Goal: Find specific page/section: Find specific page/section

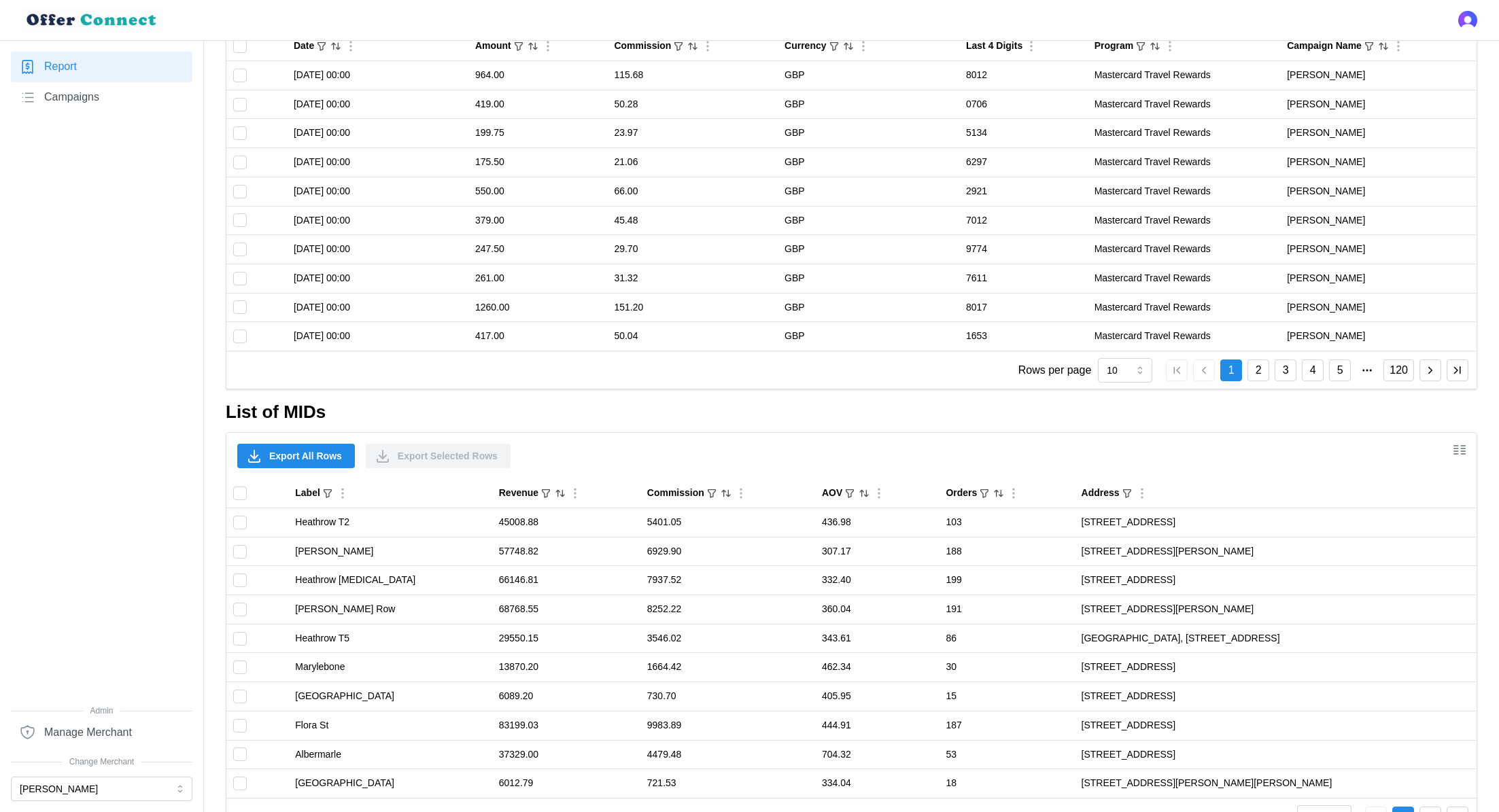
scroll to position [964, 0]
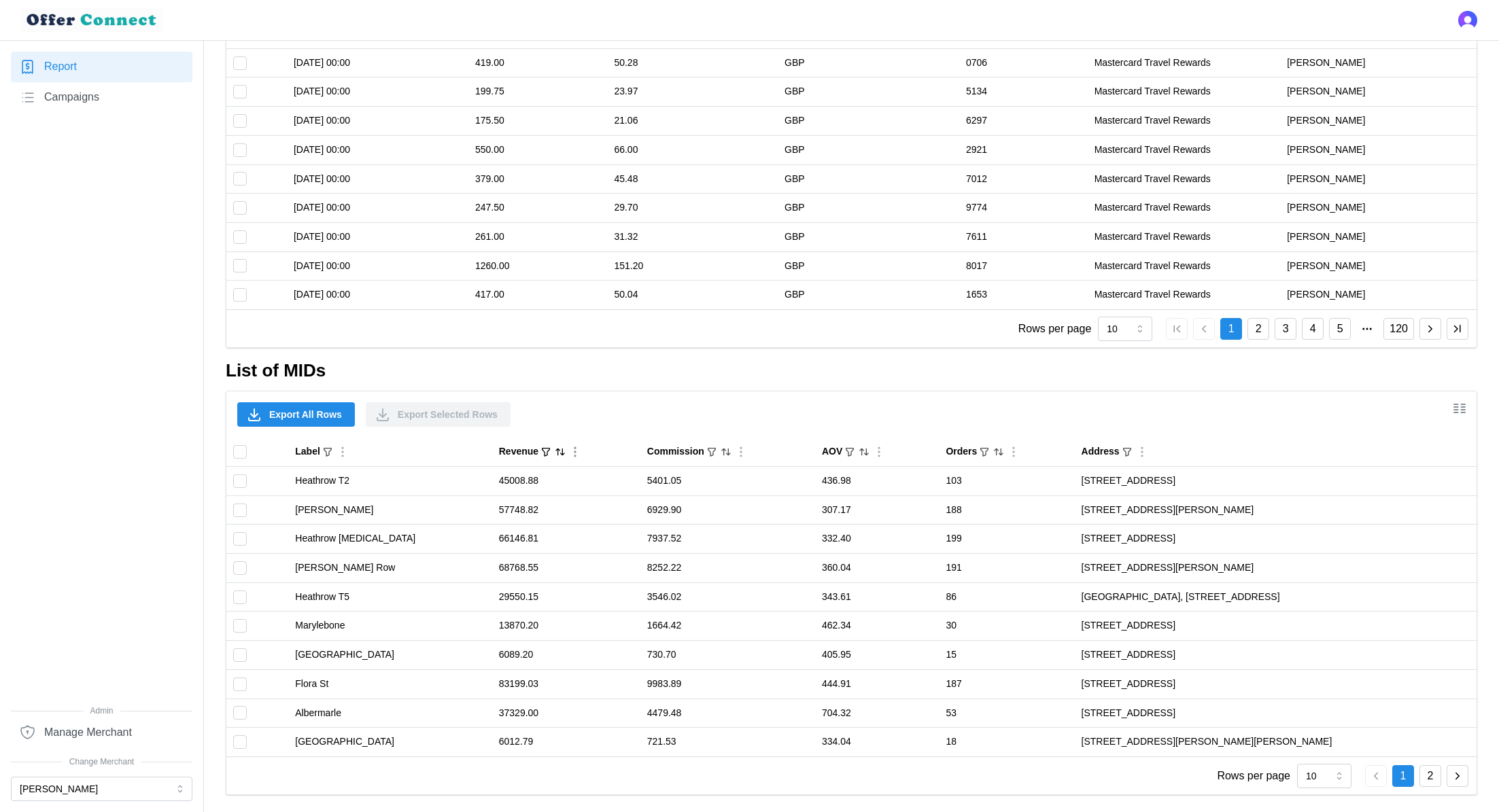
click at [533, 451] on div "Revenue" at bounding box center [567, 452] width 135 height 15
click at [561, 451] on icon "Sort by Revenue descending" at bounding box center [563, 451] width 4 height 6
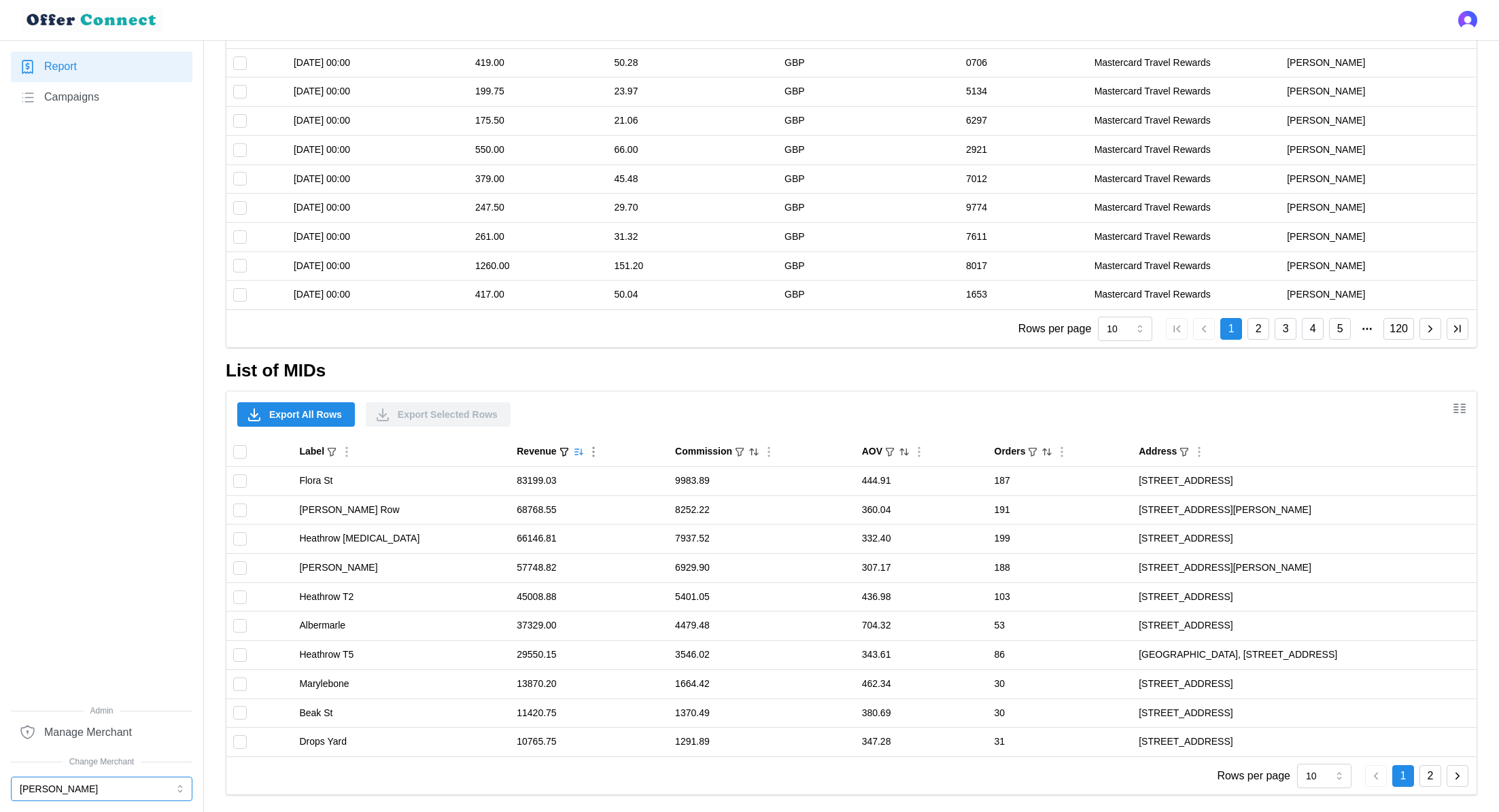
click at [53, 795] on button "[PERSON_NAME]" at bounding box center [102, 789] width 181 height 24
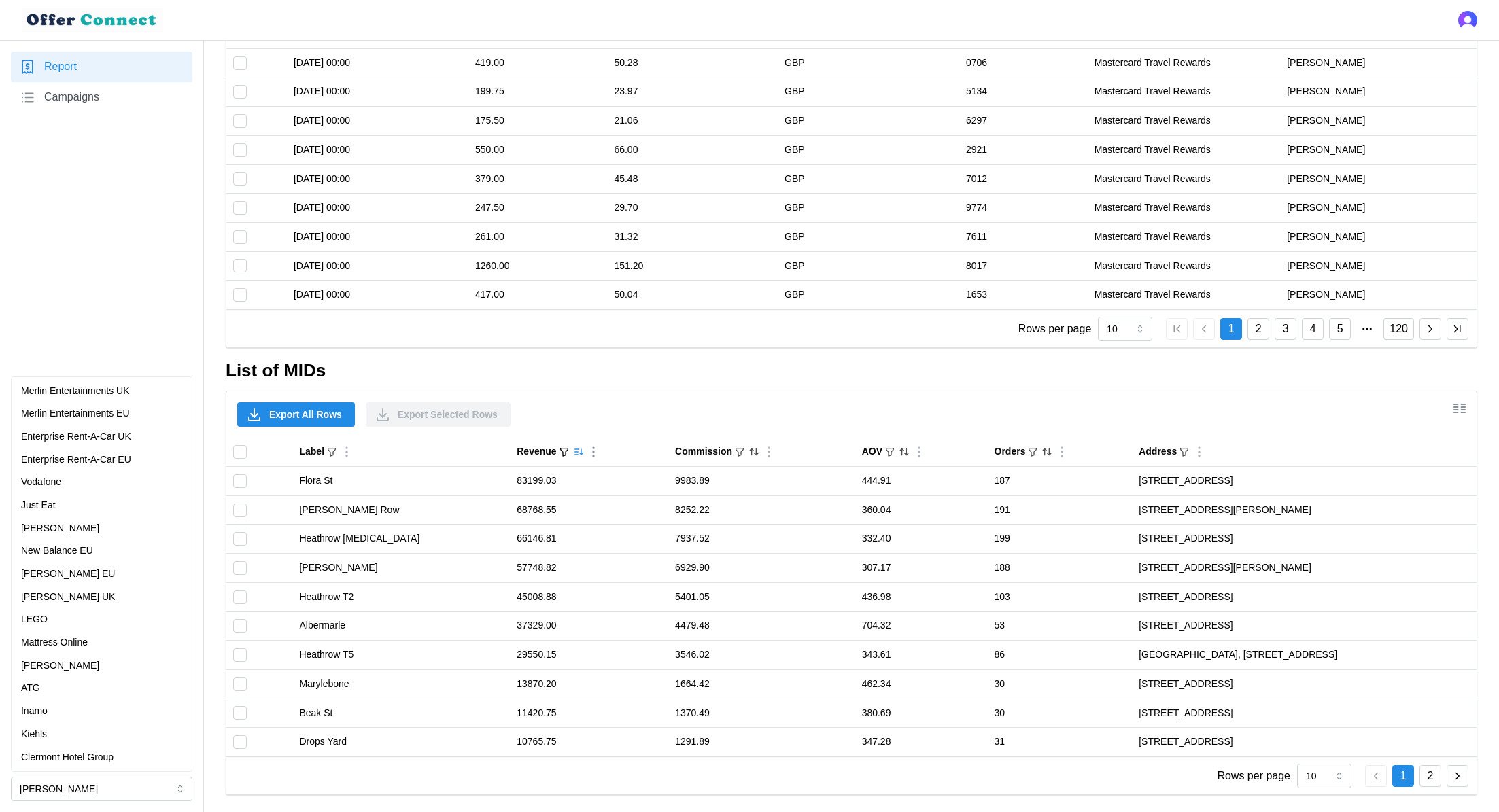
click at [50, 286] on div "Report Campaigns" at bounding box center [102, 378] width 181 height 653
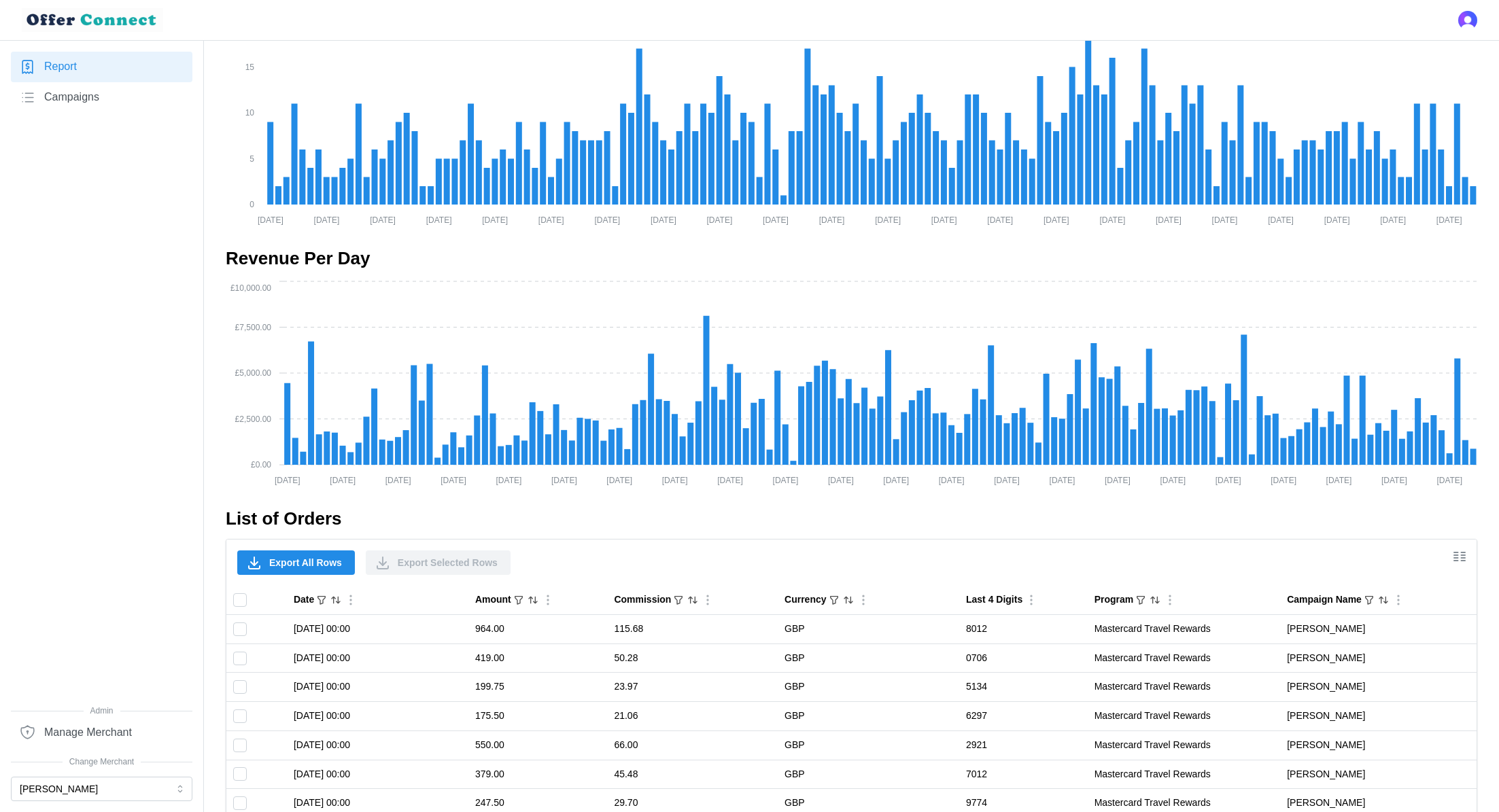
scroll to position [0, 0]
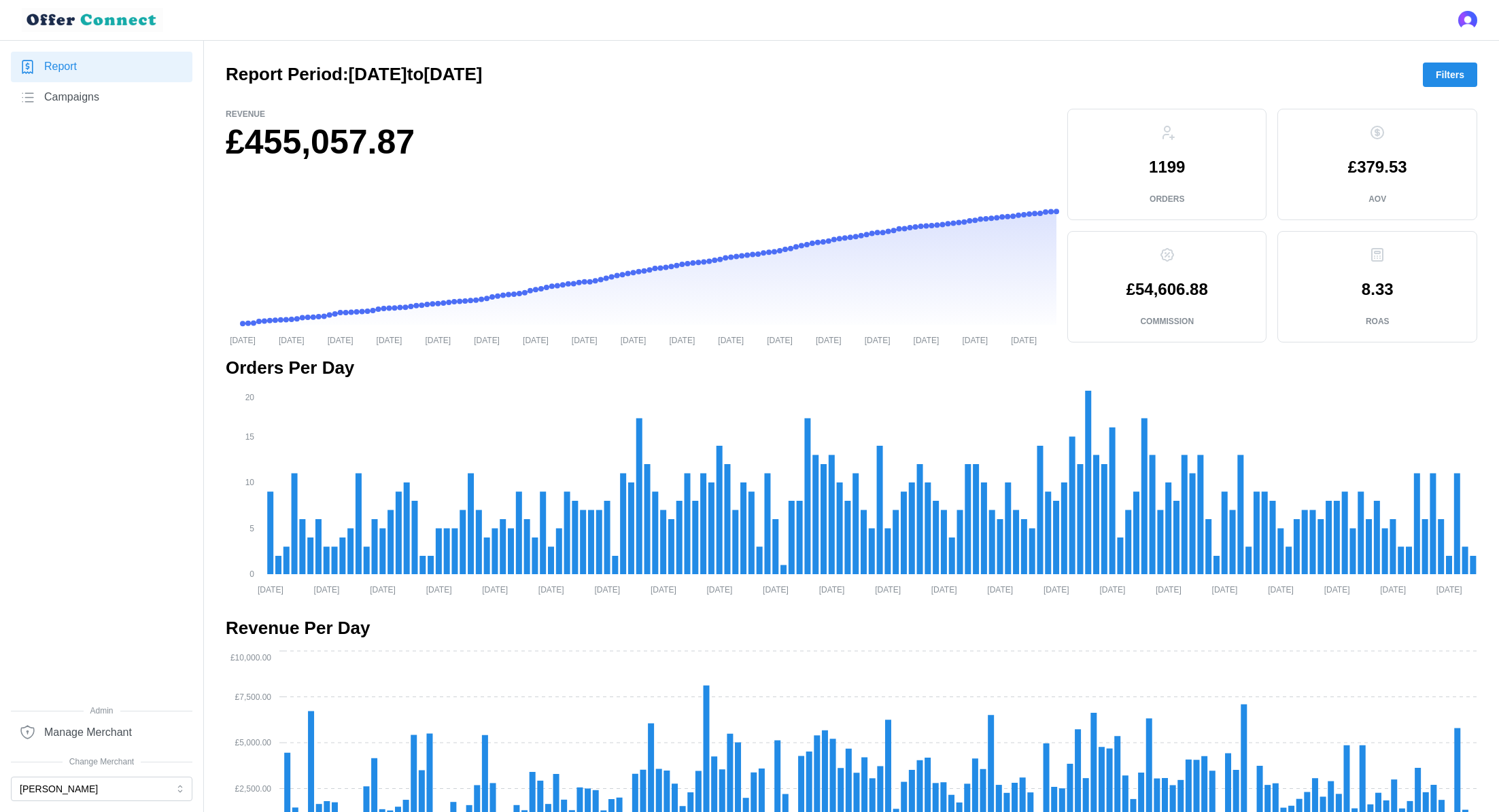
click at [11, 223] on div "Report Campaigns" at bounding box center [102, 378] width 181 height 653
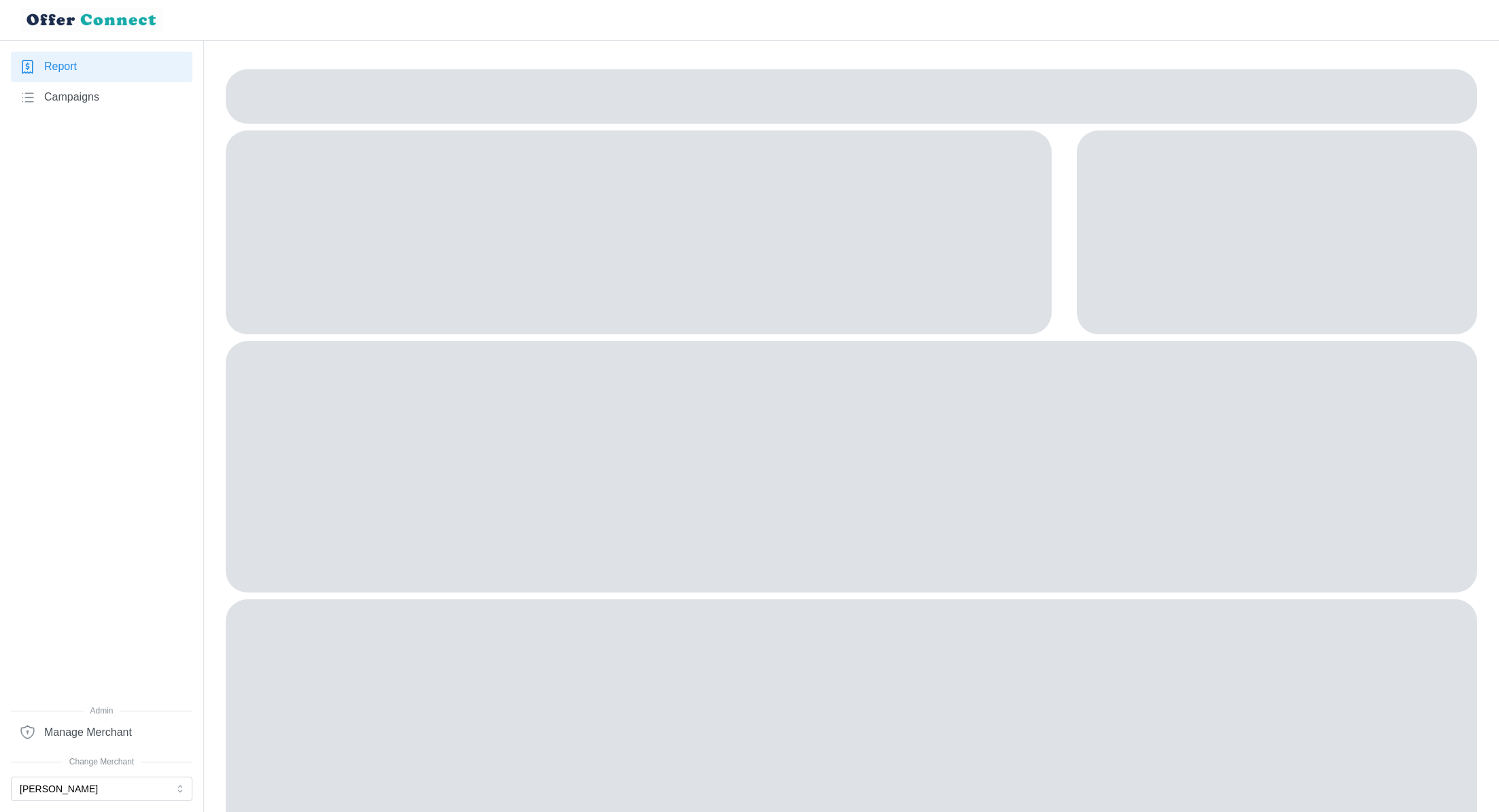
scroll to position [60, 0]
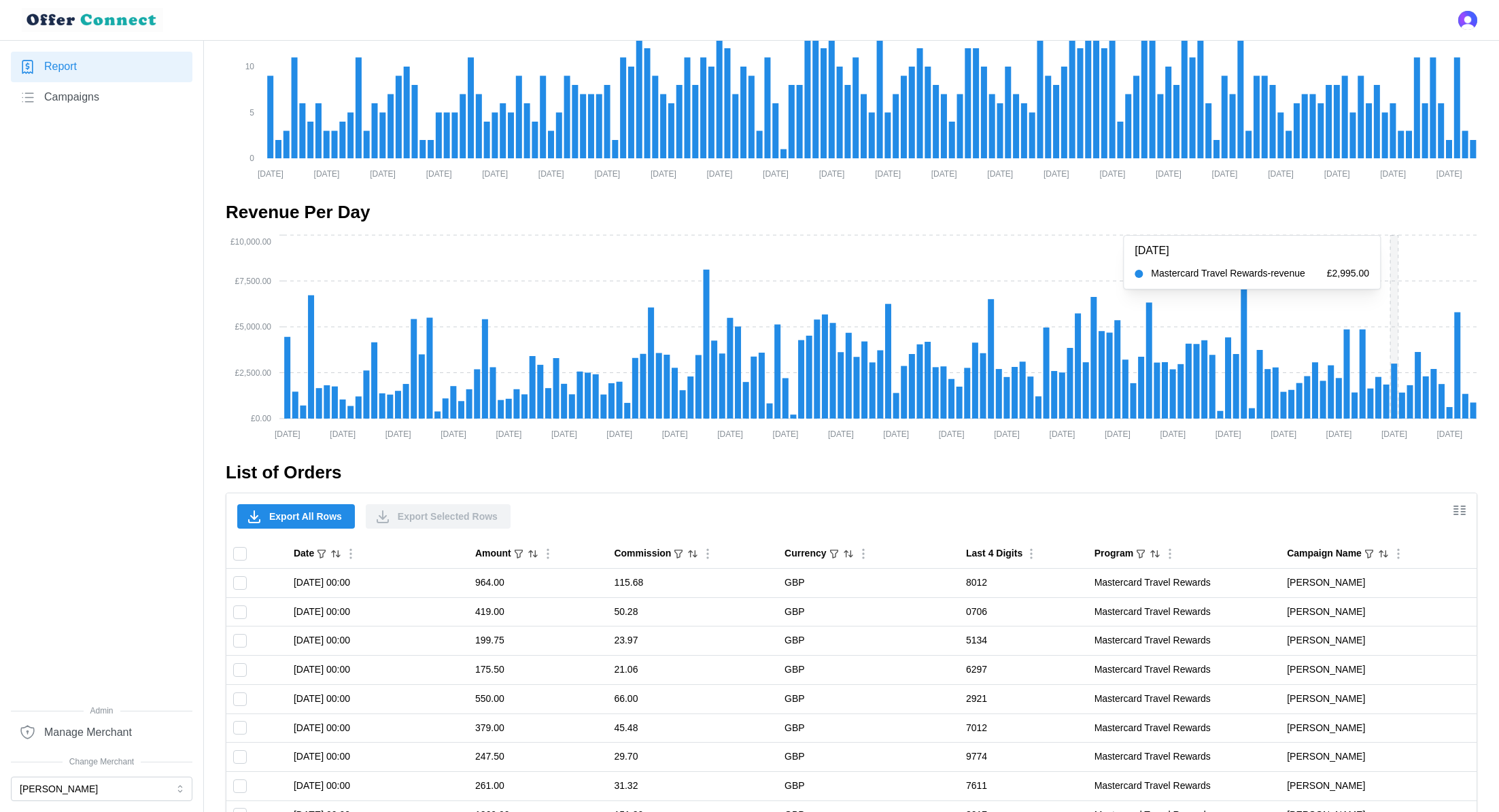
scroll to position [673, 0]
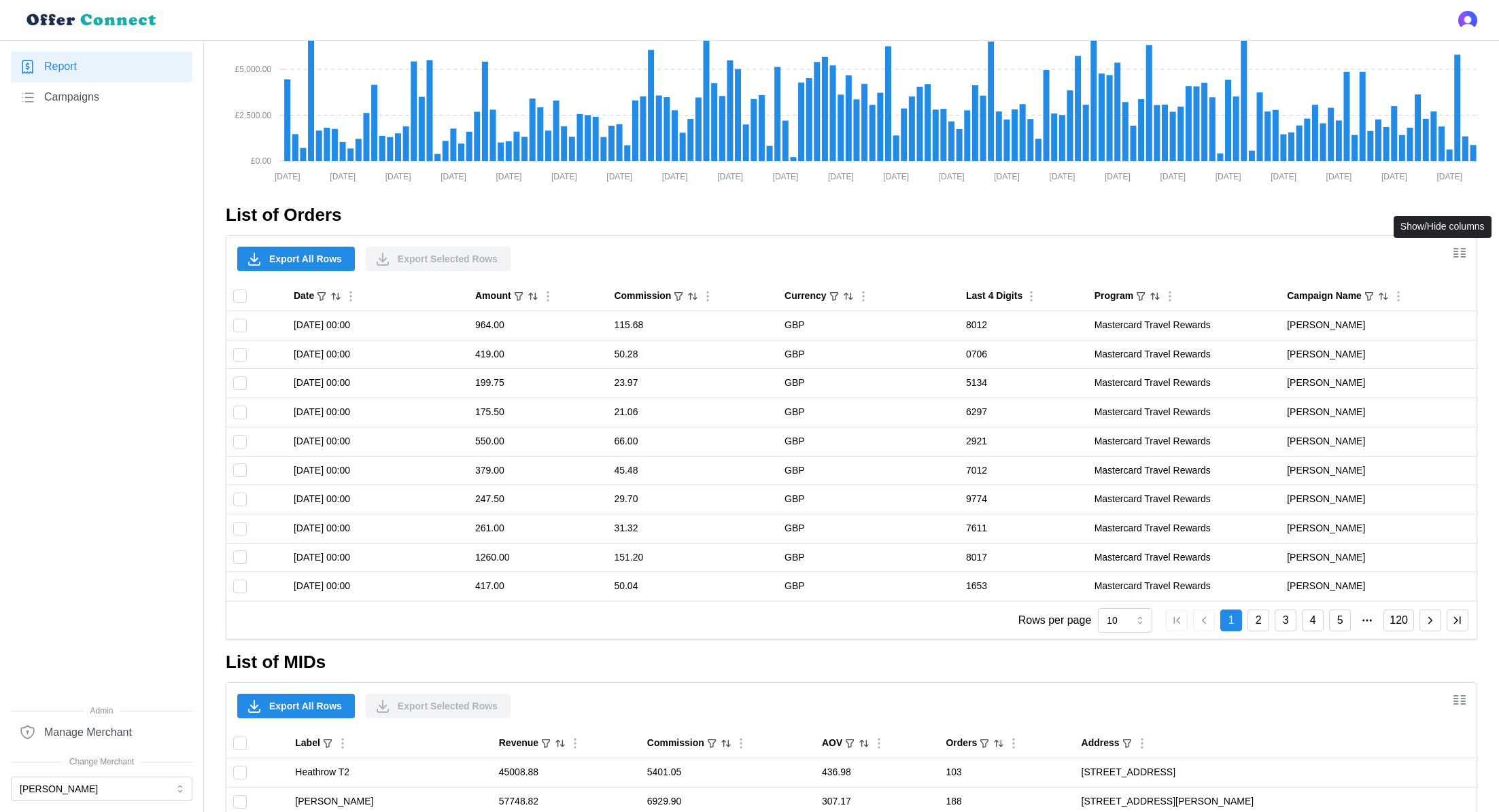
click at [1464, 251] on icon "Show/Hide columns" at bounding box center [1459, 253] width 17 height 17
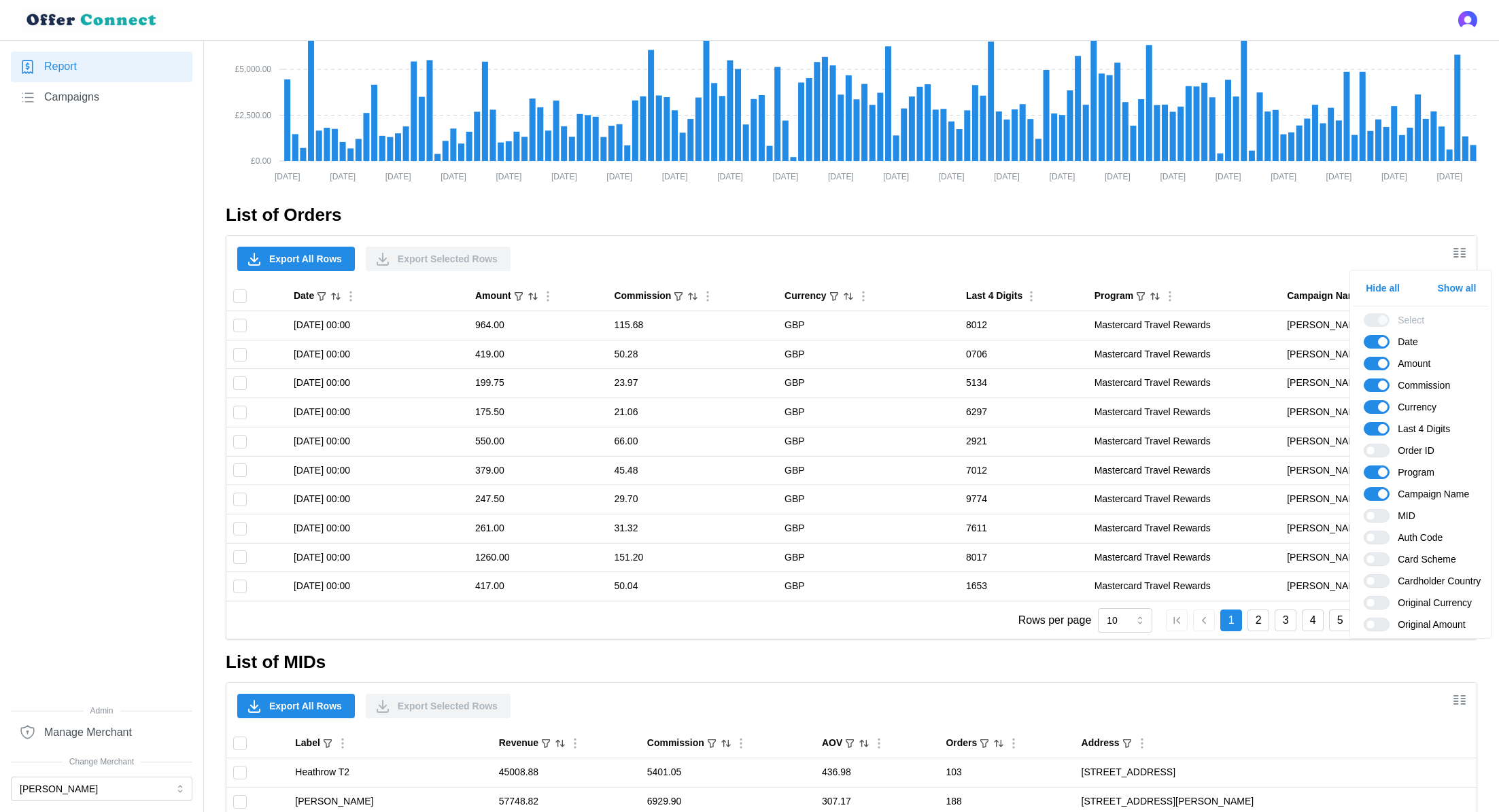
click at [1275, 251] on div "Export All Rows Export Selected Rows" at bounding box center [851, 259] width 1250 height 46
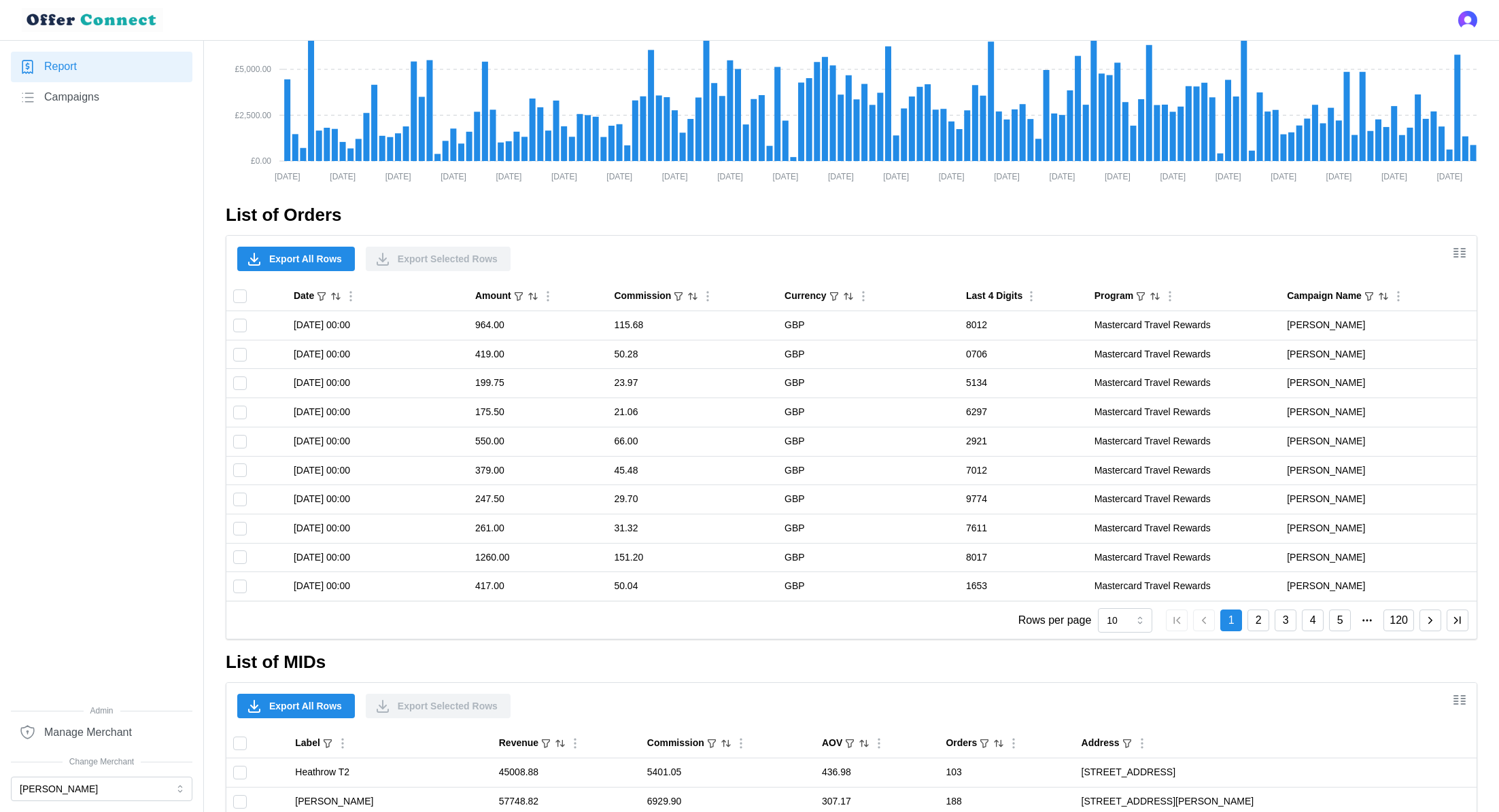
scroll to position [964, 0]
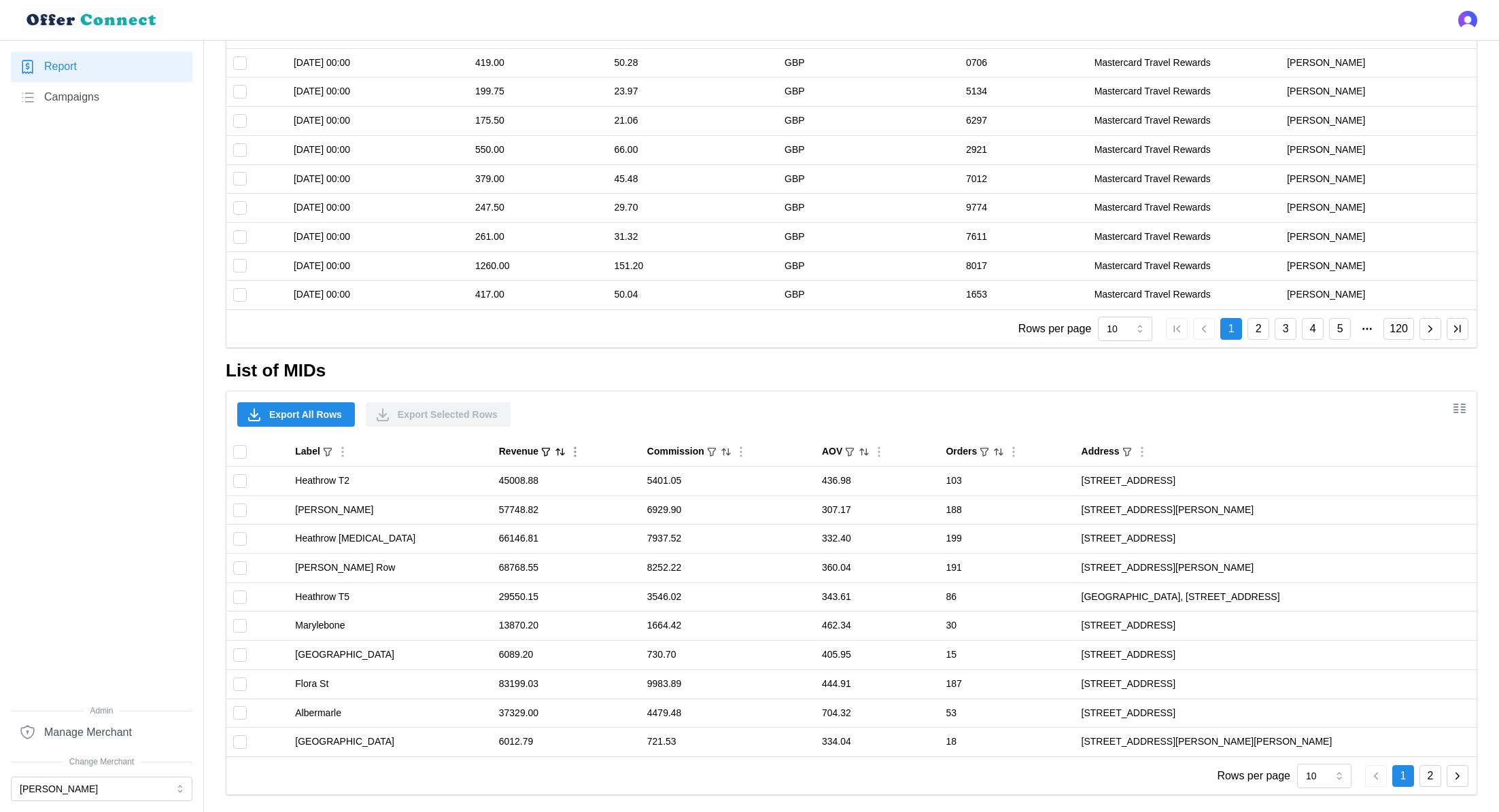
click at [555, 451] on icon "Sort by Revenue descending" at bounding box center [560, 452] width 11 height 11
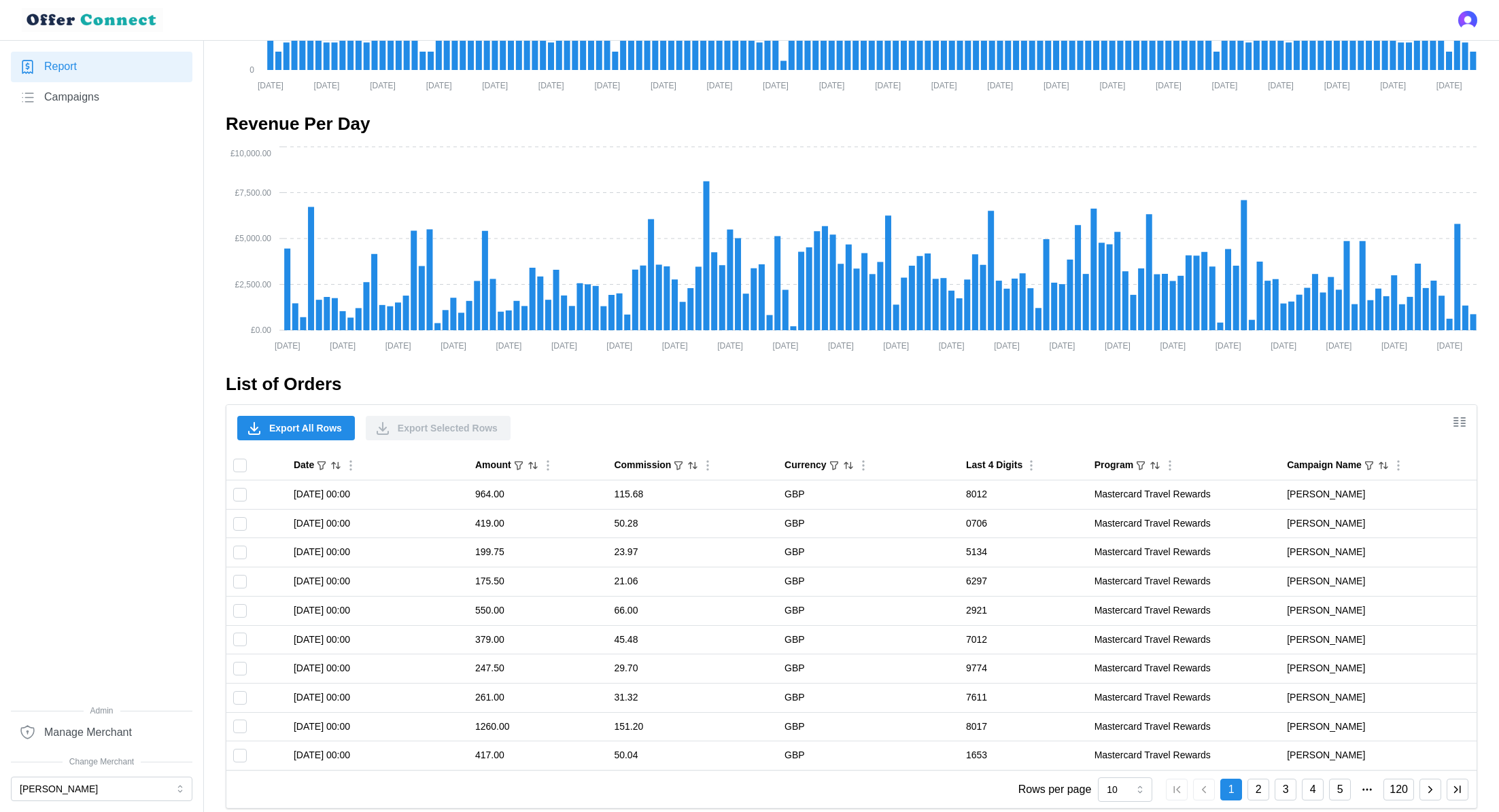
scroll to position [331, 0]
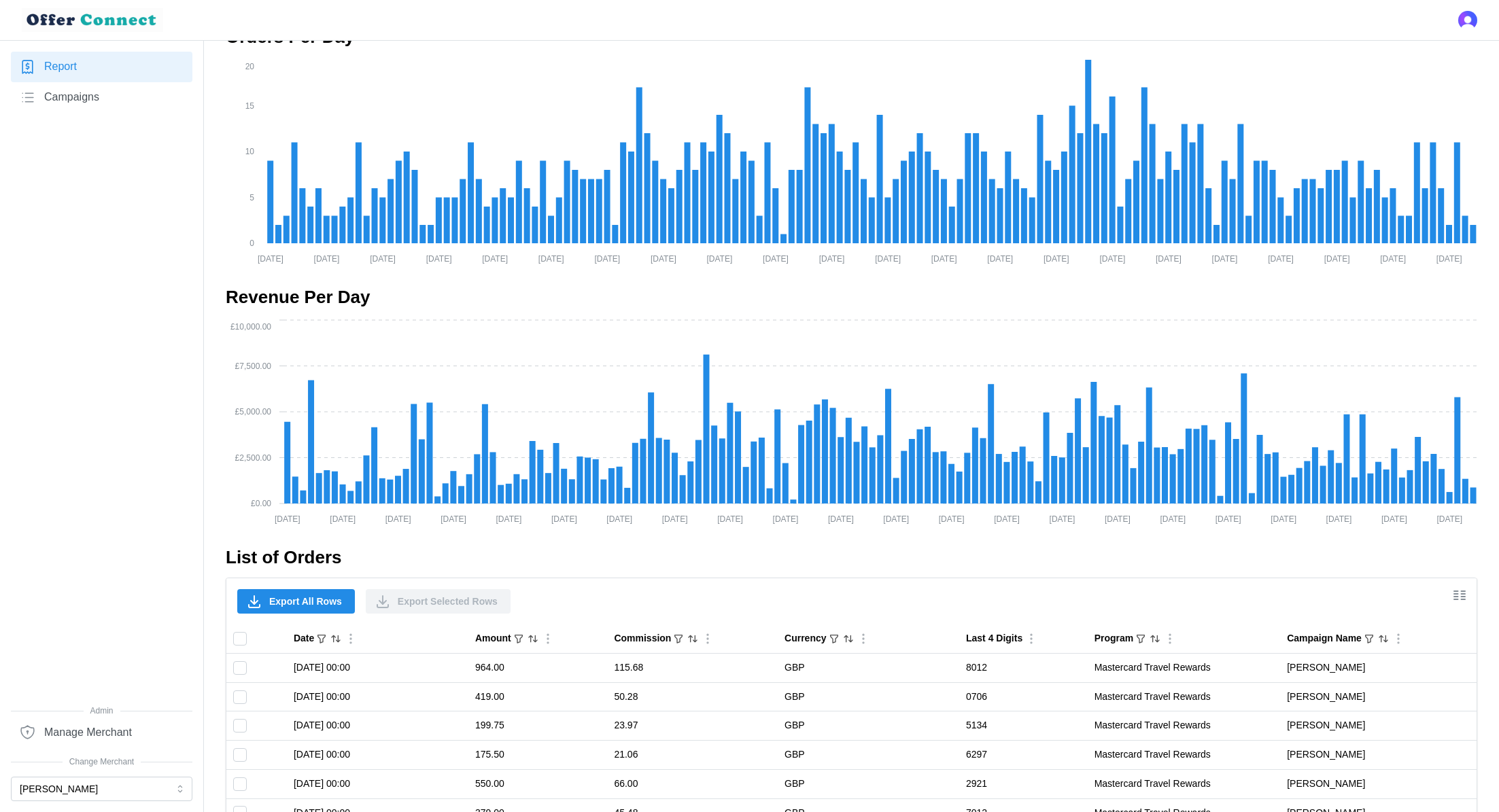
click at [128, 728] on span "Manage Merchant" at bounding box center [88, 733] width 88 height 17
